Goal: Information Seeking & Learning: Check status

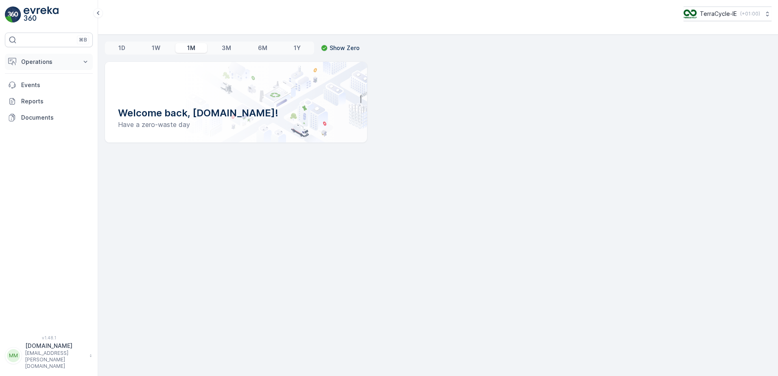
click at [83, 63] on icon at bounding box center [85, 62] width 8 height 8
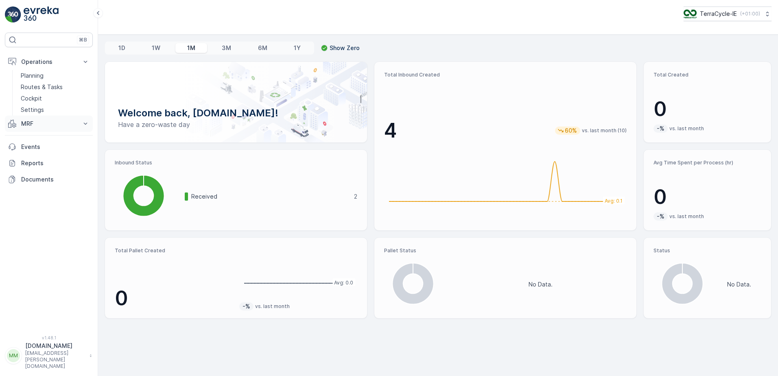
click at [81, 121] on button "MRF" at bounding box center [49, 124] width 88 height 16
click at [50, 148] on link "Inbound" at bounding box center [54, 148] width 75 height 11
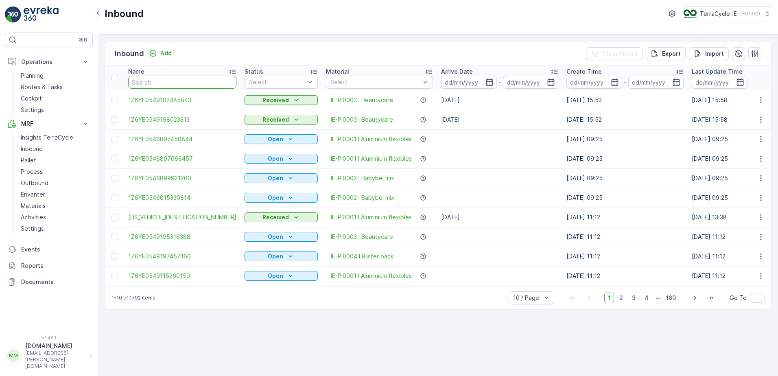
click at [173, 79] on input "text" at bounding box center [182, 82] width 108 height 13
type input "0943"
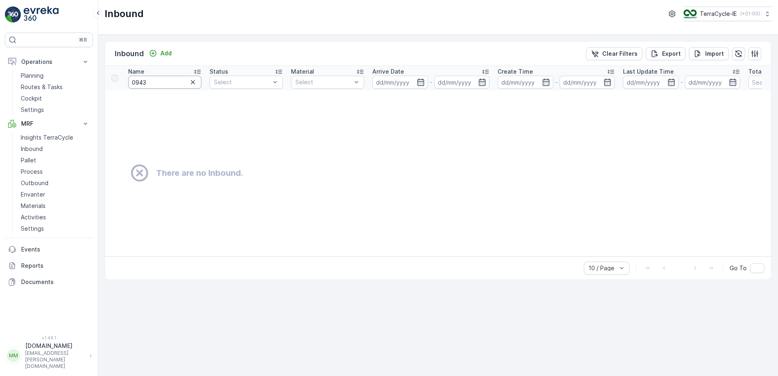
click at [168, 79] on input "0943" at bounding box center [164, 82] width 73 height 13
type input "0"
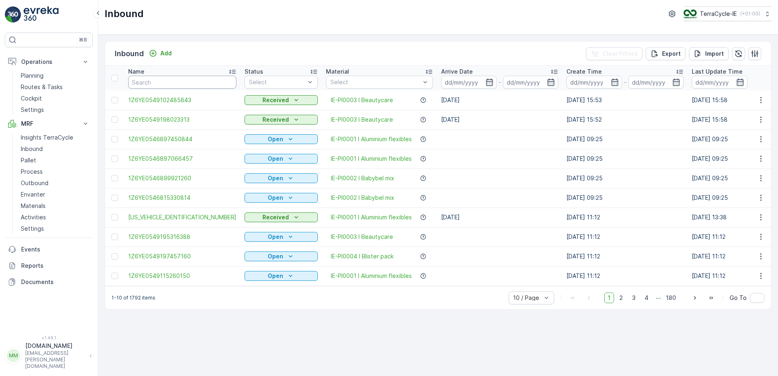
click at [168, 79] on input "text" at bounding box center [182, 82] width 108 height 13
type input "9825"
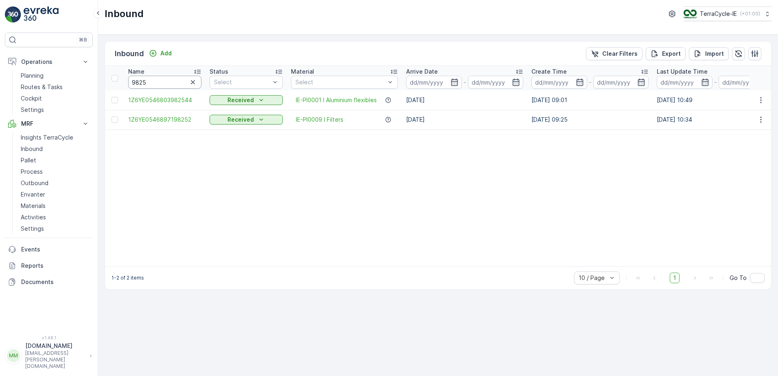
click at [168, 79] on input "9825" at bounding box center [164, 82] width 73 height 13
type input "9825"
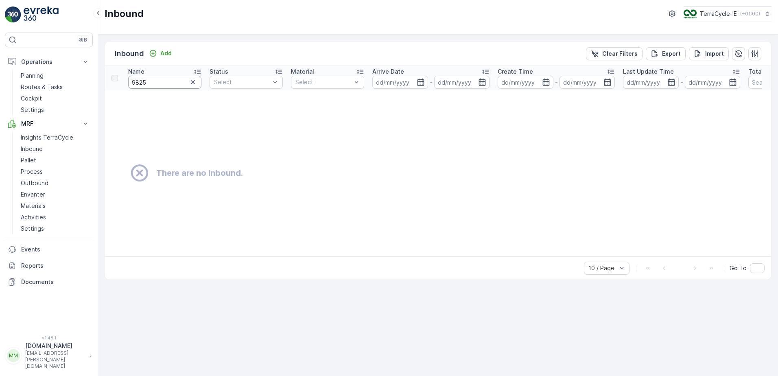
click at [168, 79] on input "9825" at bounding box center [164, 82] width 73 height 13
type input "9825"
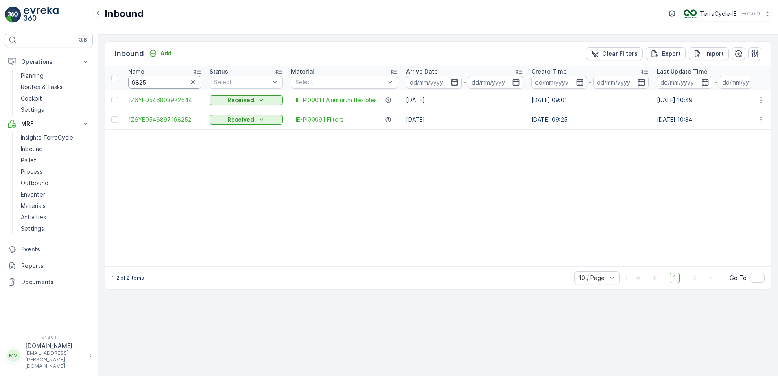
click at [168, 79] on input "9825" at bounding box center [164, 82] width 73 height 13
type input "9825"
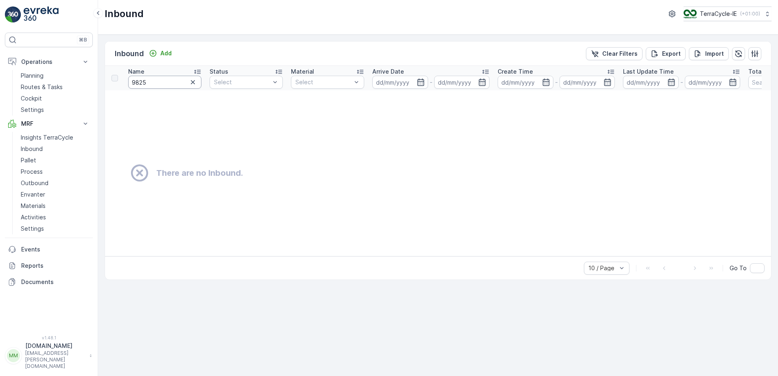
click at [168, 79] on input "9825" at bounding box center [164, 82] width 73 height 13
type input "9825 04"
click at [168, 79] on input "9825 04" at bounding box center [164, 82] width 73 height 13
type input "9825 0"
click at [168, 79] on input "9825 0" at bounding box center [164, 82] width 73 height 13
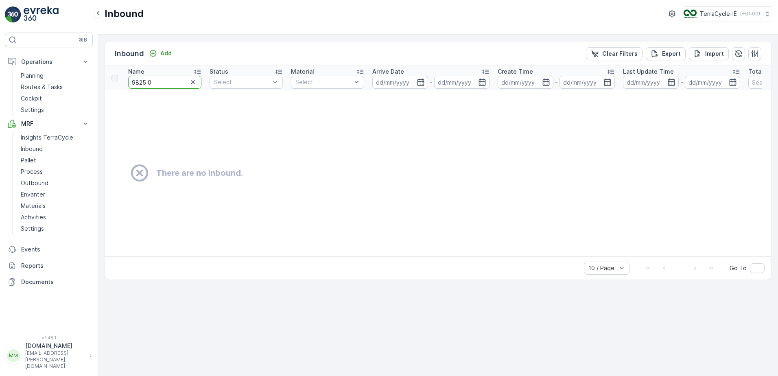
type input "9825 09"
click at [168, 79] on input "9825 09" at bounding box center [164, 82] width 73 height 13
type input "9825 0943"
click at [195, 82] on icon "button" at bounding box center [193, 82] width 8 height 8
click at [174, 84] on input "text" at bounding box center [164, 82] width 73 height 13
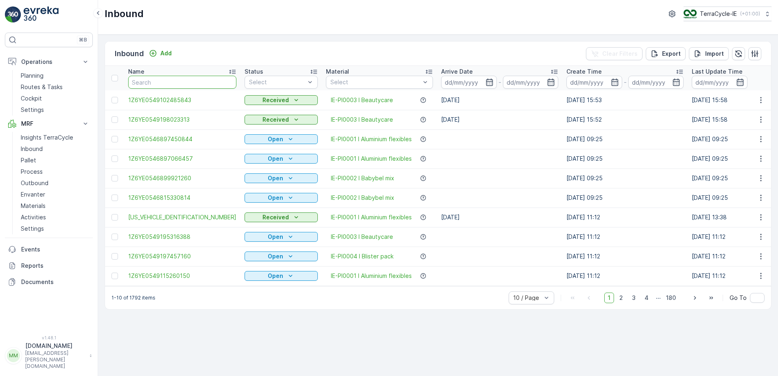
click at [174, 84] on input "text" at bounding box center [182, 82] width 108 height 13
type input "5401"
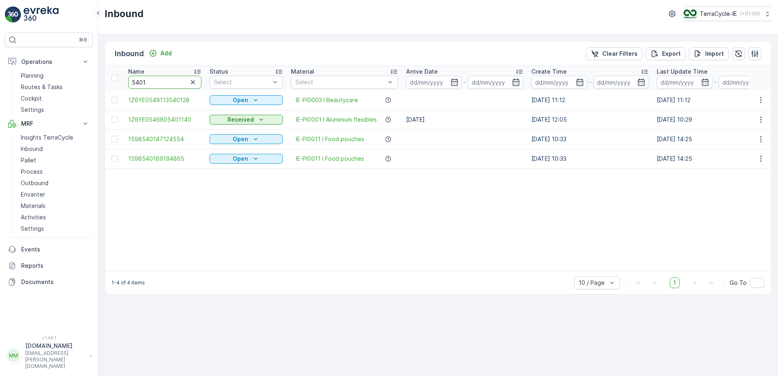
click at [174, 84] on input "5401" at bounding box center [164, 82] width 73 height 13
type input "5"
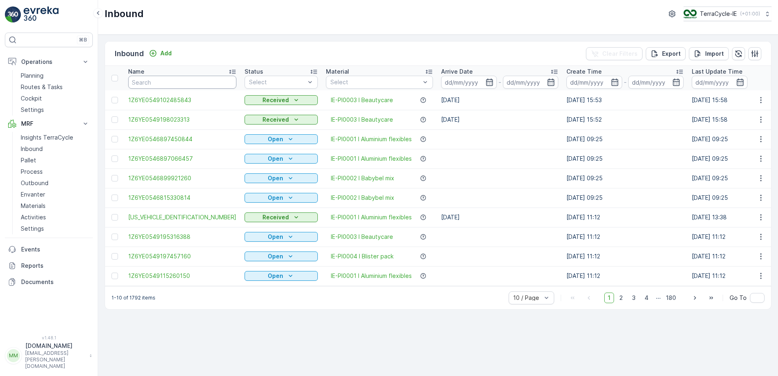
click at [174, 84] on input "text" at bounding box center [182, 82] width 108 height 13
type input "0882"
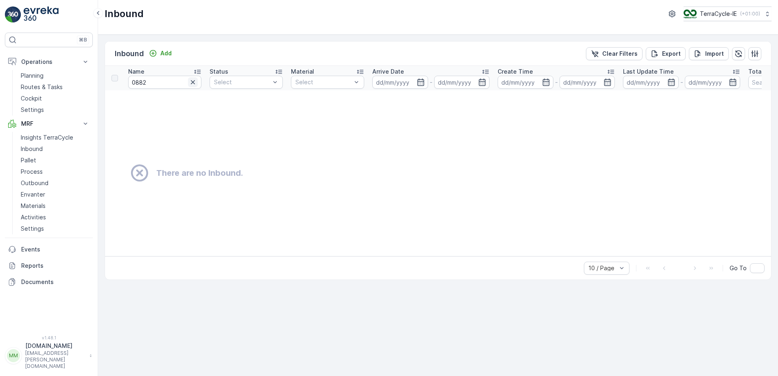
click at [194, 81] on icon "button" at bounding box center [193, 82] width 8 height 8
click at [186, 83] on input "text" at bounding box center [164, 82] width 73 height 13
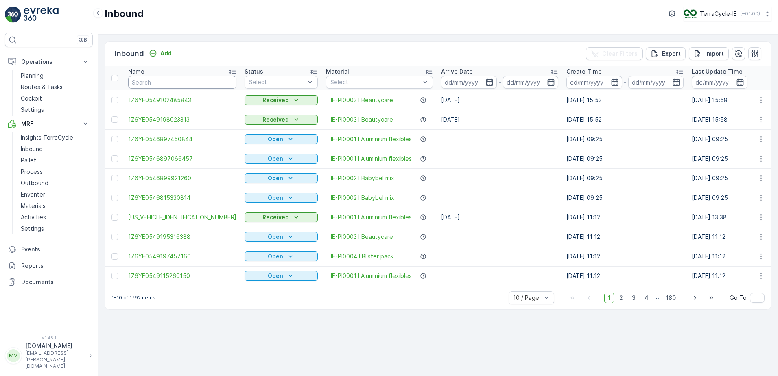
click at [185, 83] on input "text" at bounding box center [182, 82] width 108 height 13
type input "2501"
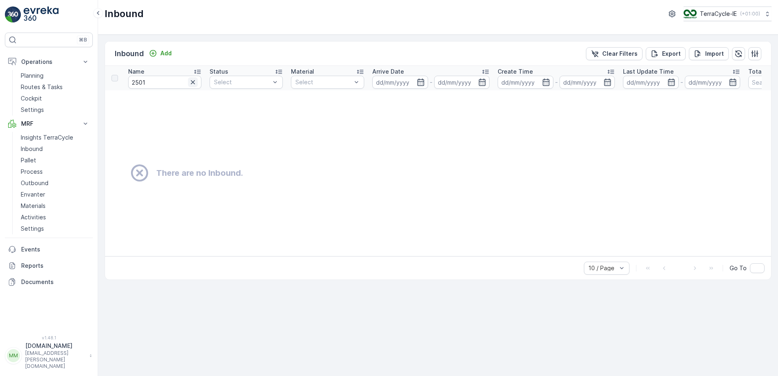
click at [193, 82] on icon "button" at bounding box center [193, 82] width 4 height 4
